Goal: Find specific page/section: Find specific page/section

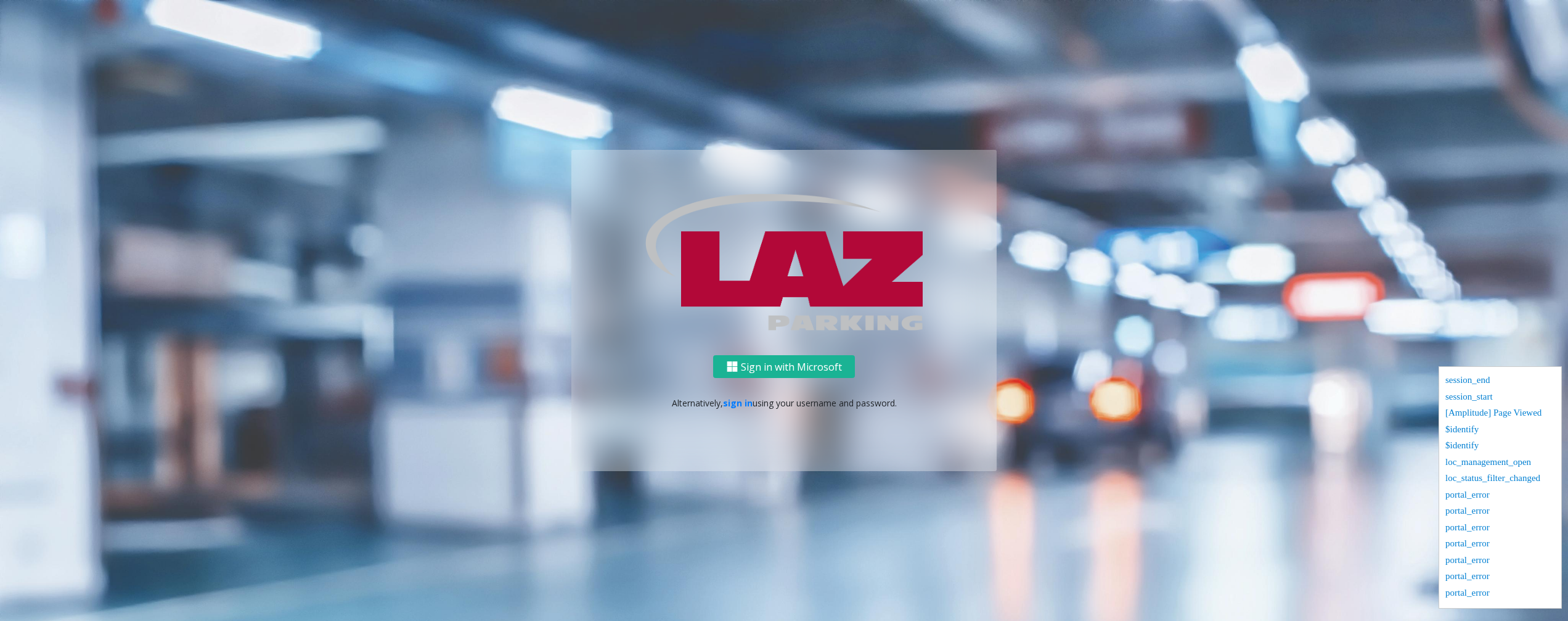
click at [1447, 147] on ng-component "Sign in with Microsoft Alternatively, sign in using your username and password." at bounding box center [784, 310] width 1568 height 621
click at [737, 400] on link "sign in" at bounding box center [738, 403] width 30 height 12
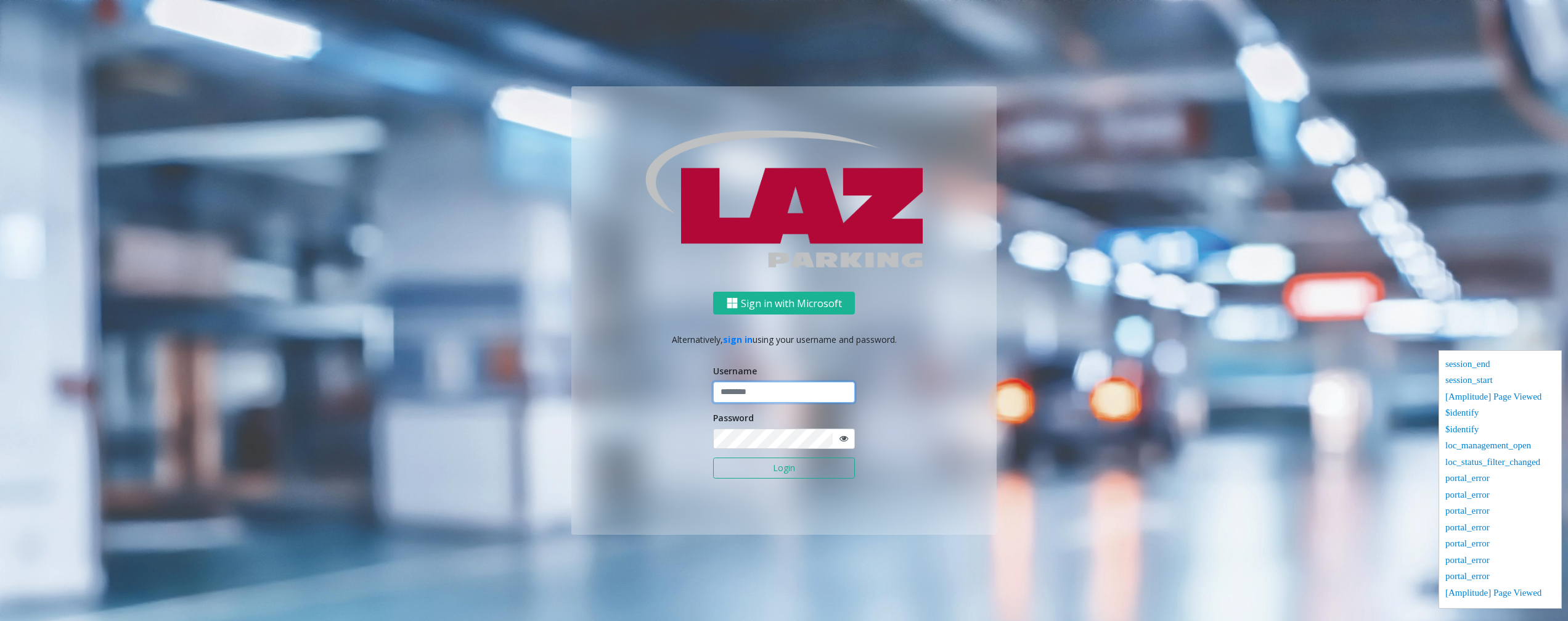
click at [737, 386] on input "text" at bounding box center [784, 392] width 142 height 21
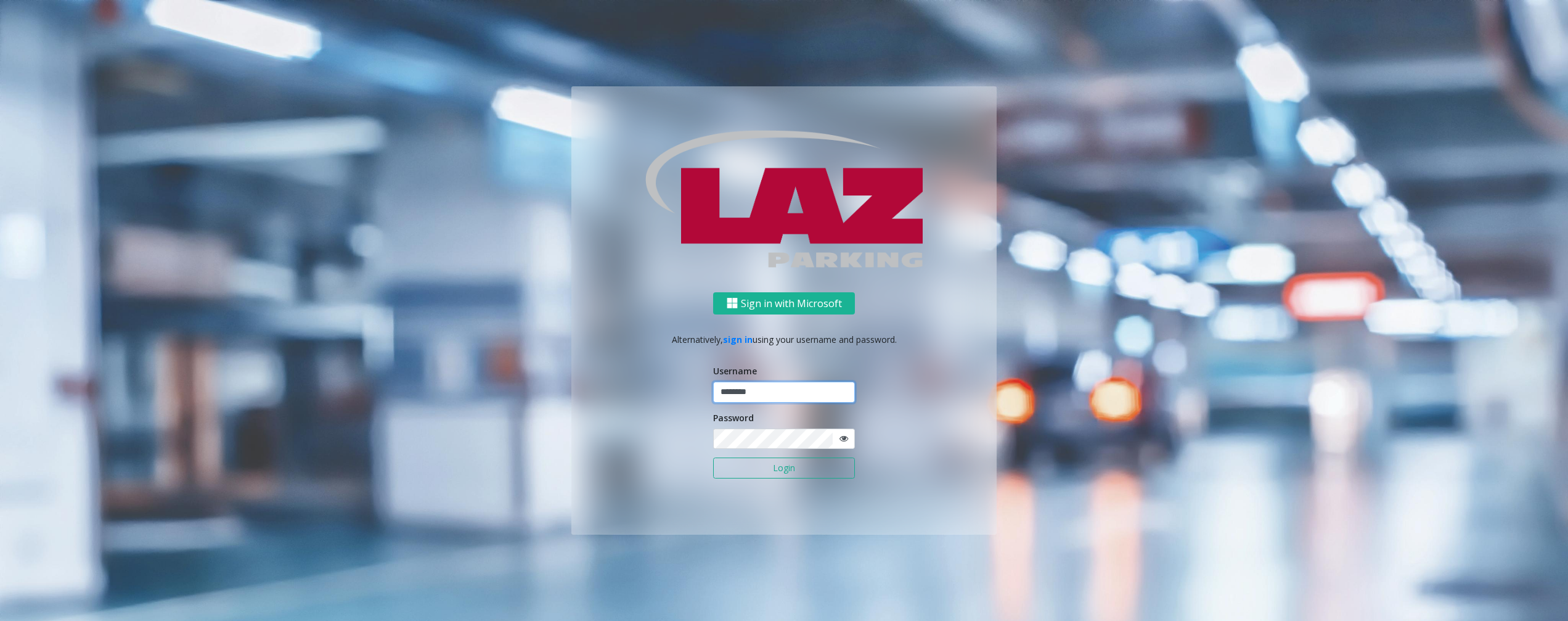
type input "********"
click at [713, 458] on button "Login" at bounding box center [784, 468] width 142 height 21
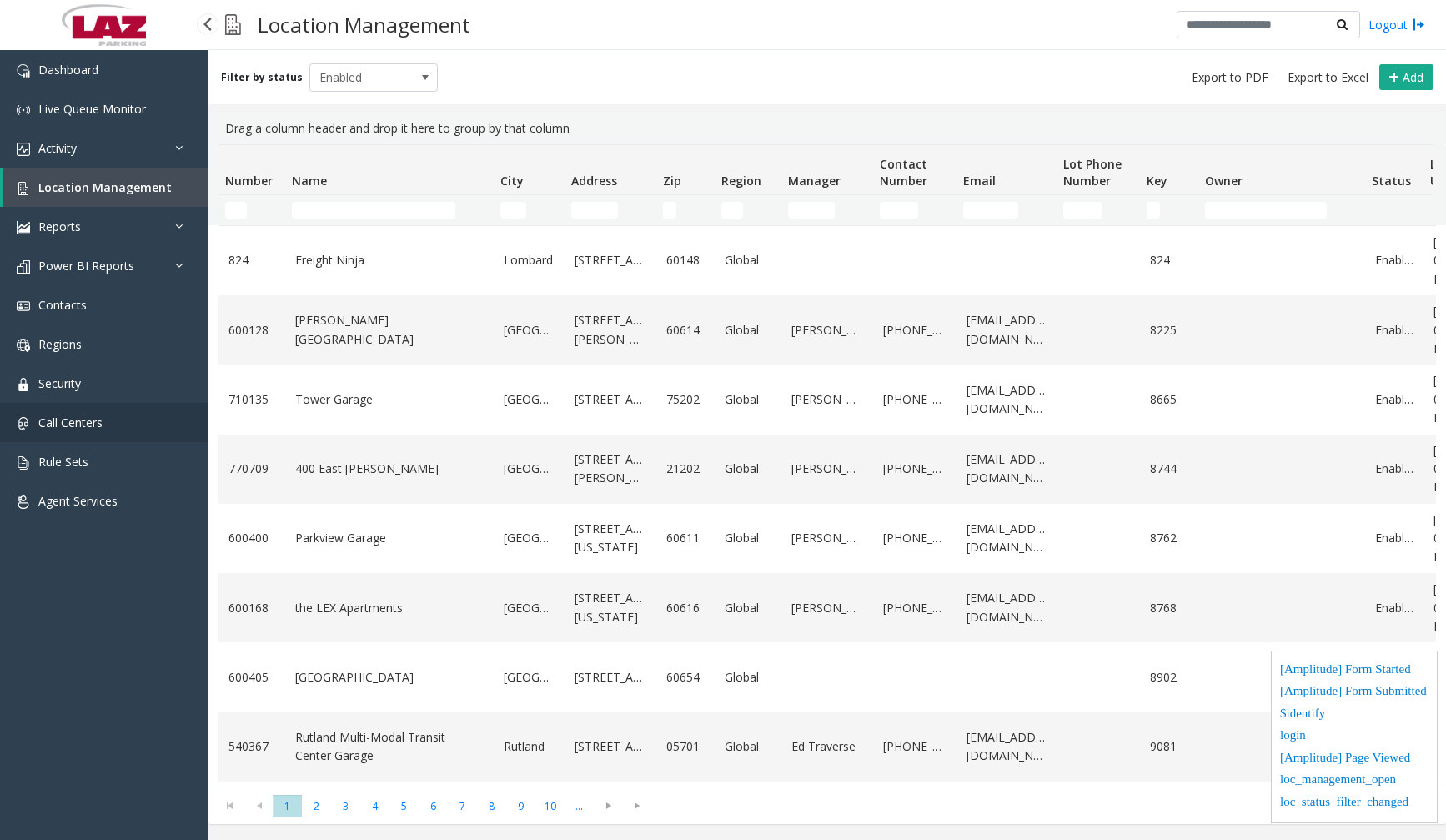
click at [91, 421] on span "Call Centers" at bounding box center [70, 423] width 64 height 16
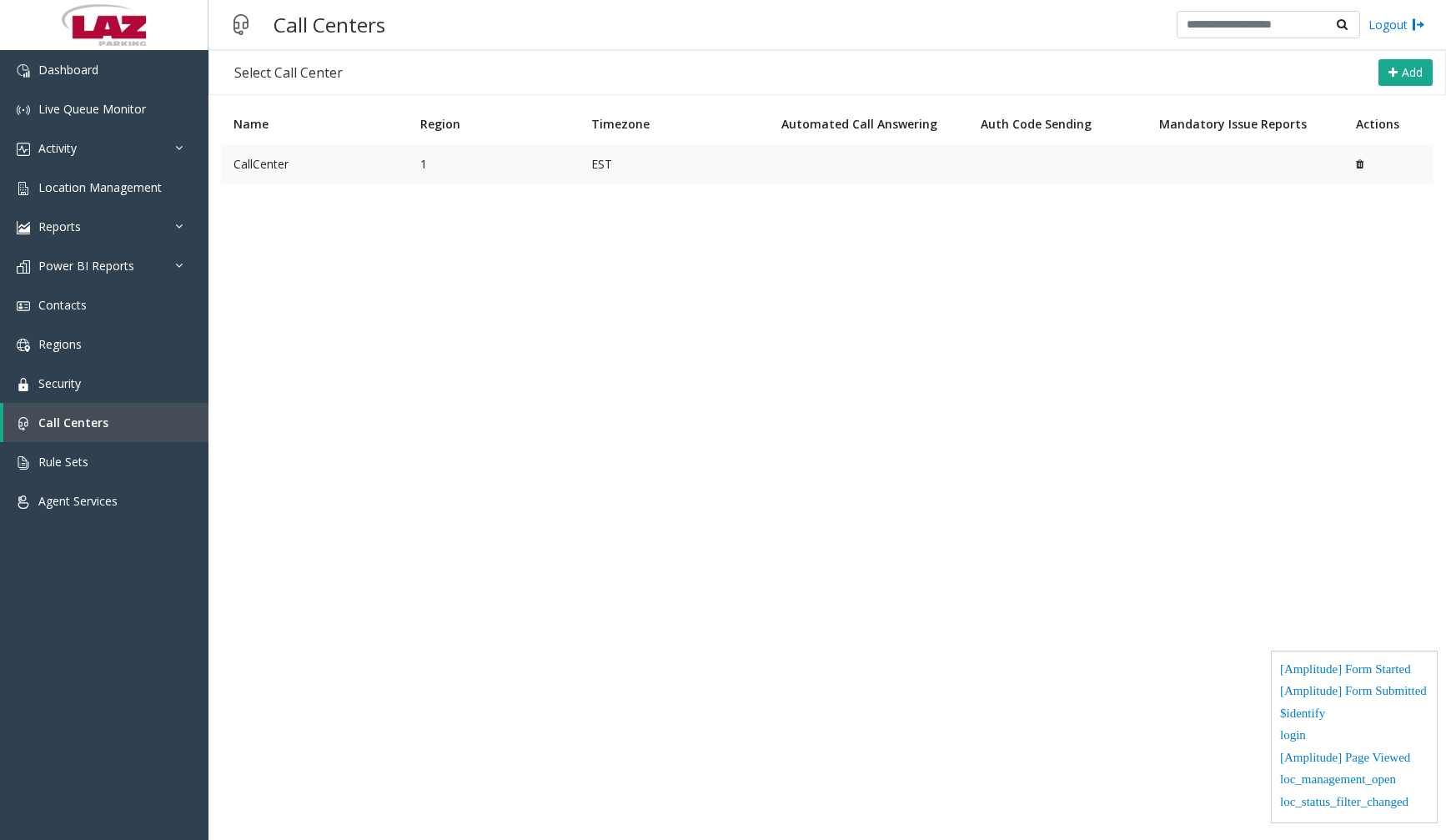
click at [393, 161] on td "CallCenter" at bounding box center [314, 165] width 187 height 40
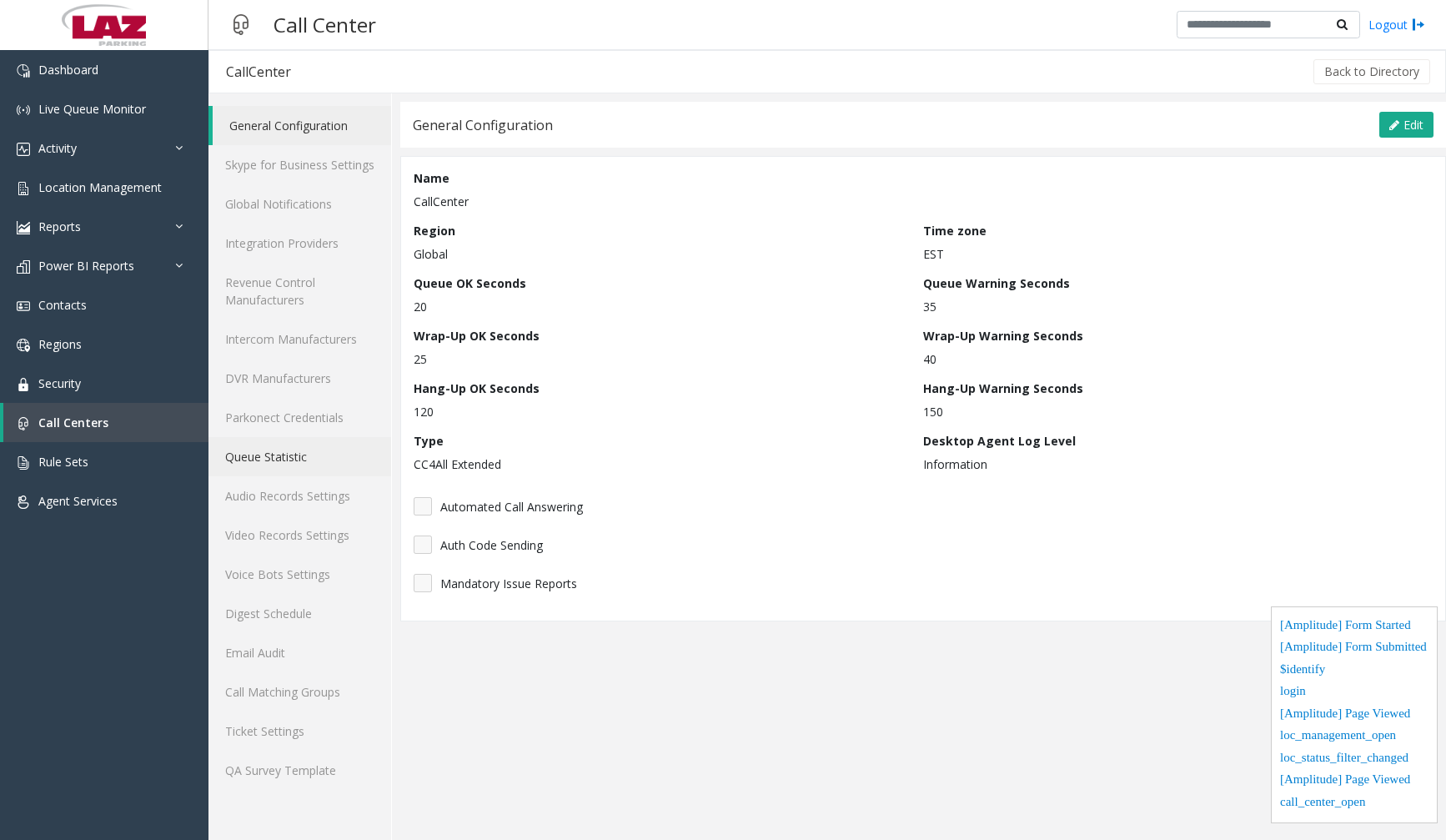
click at [332, 459] on link "Queue Statistic" at bounding box center [300, 456] width 182 height 39
